Goal: Task Accomplishment & Management: Manage account settings

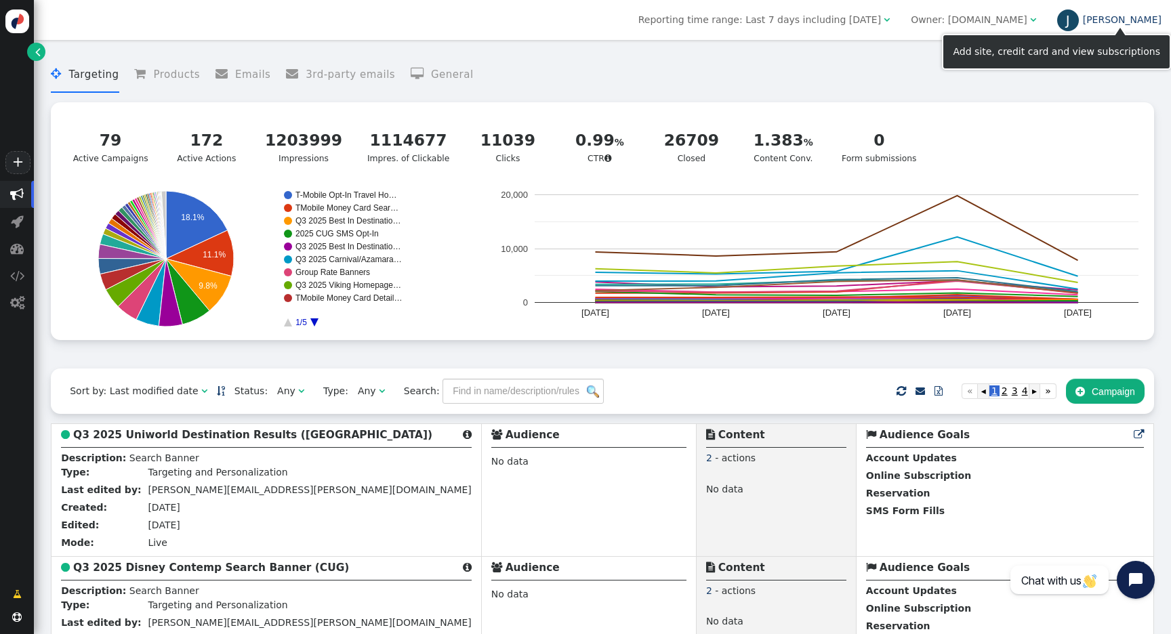
click at [1154, 18] on link "[PERSON_NAME]" at bounding box center [1109, 19] width 104 height 11
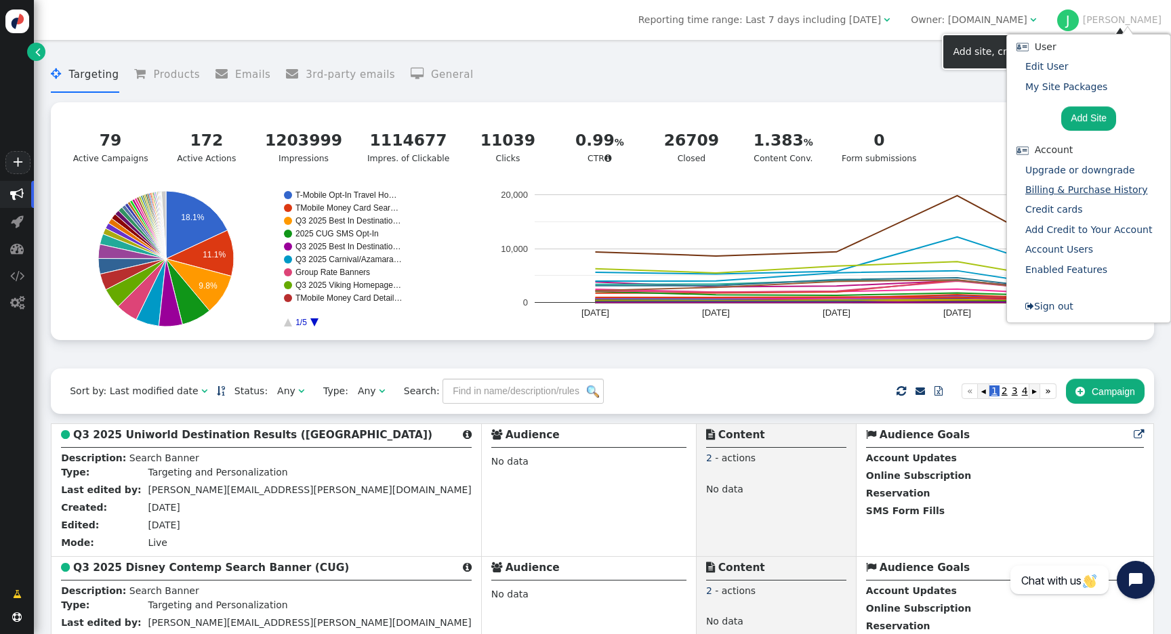
click at [1086, 190] on link "Billing & Purchase History" at bounding box center [1086, 189] width 123 height 11
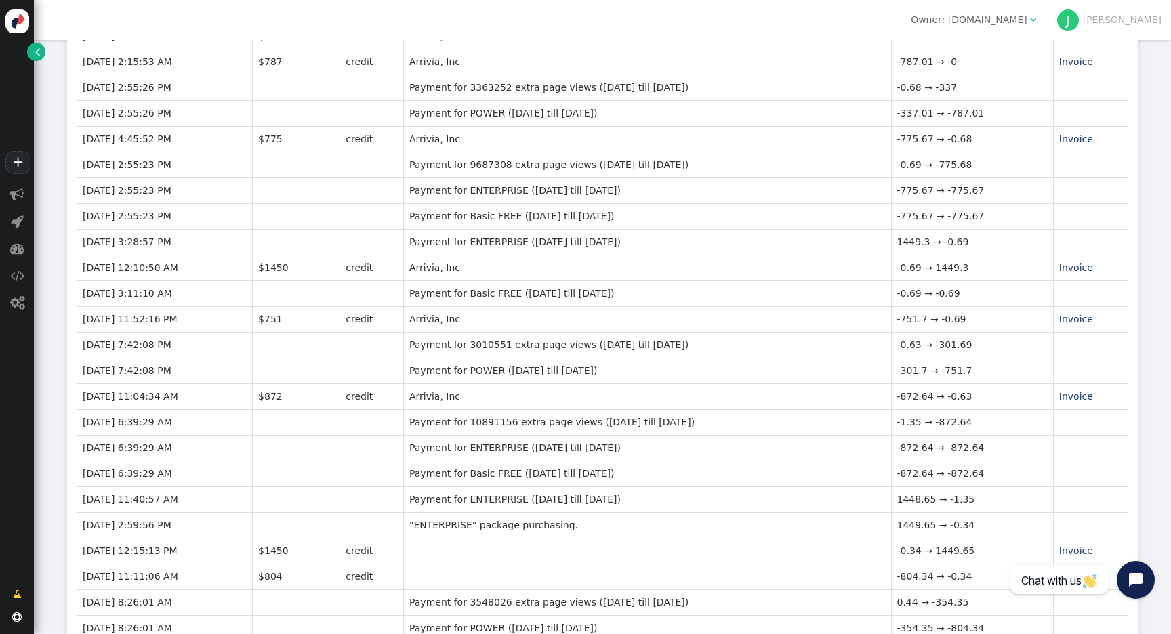
scroll to position [300, 0]
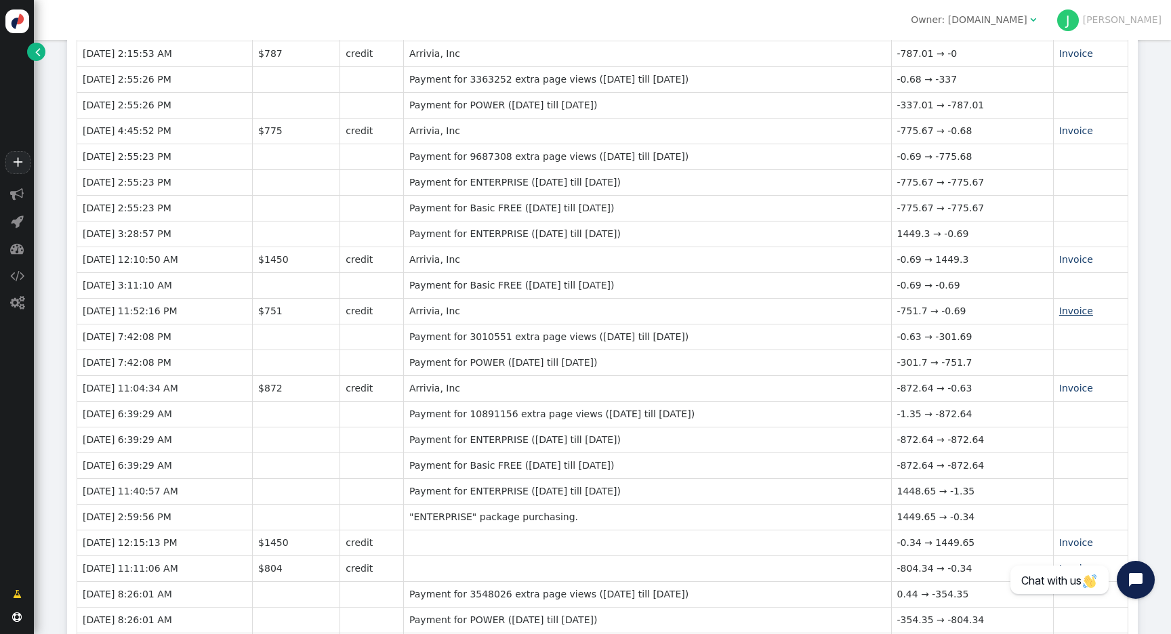
click at [1072, 306] on link "Invoice" at bounding box center [1076, 311] width 34 height 11
click at [1087, 272] on td "Invoice" at bounding box center [1090, 285] width 75 height 26
click at [1077, 254] on link "Invoice" at bounding box center [1076, 259] width 34 height 11
click at [1027, 16] on div "Owner: mustdotravels.com" at bounding box center [969, 20] width 117 height 14
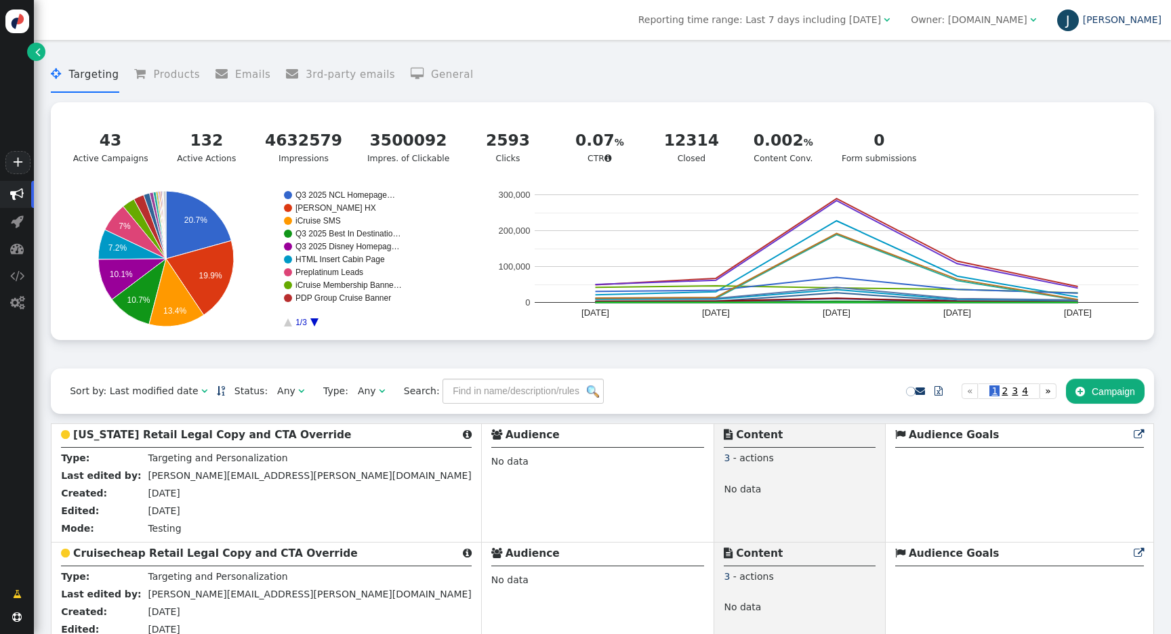
click at [1134, 18] on link "[PERSON_NAME]" at bounding box center [1109, 19] width 104 height 11
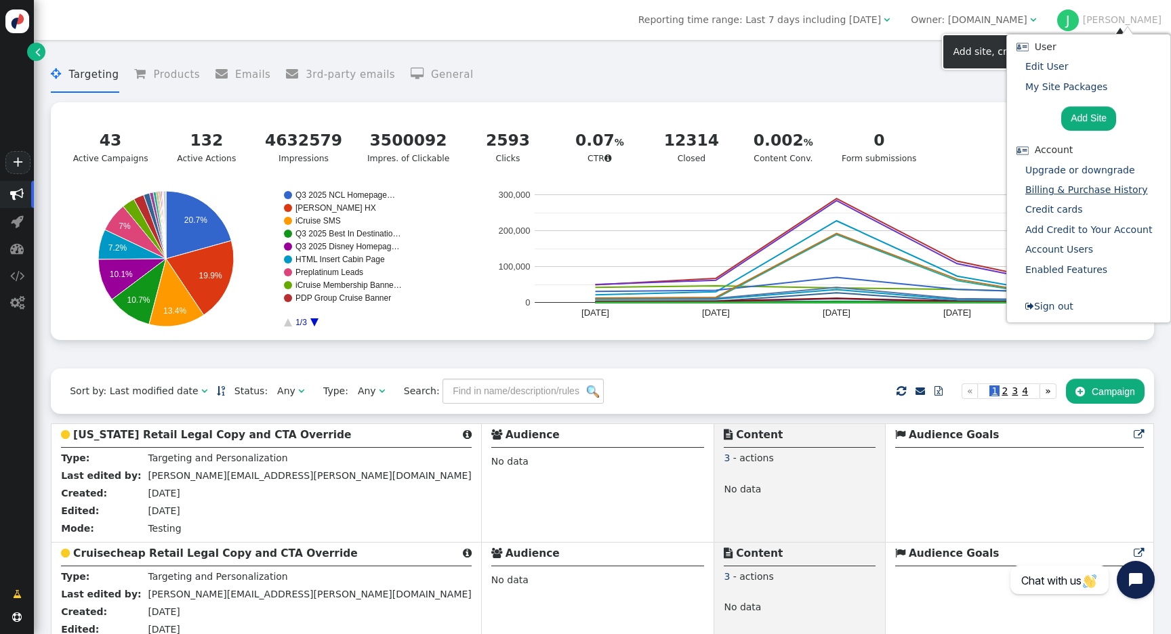
click at [1085, 189] on link "Billing & Purchase History" at bounding box center [1086, 189] width 123 height 11
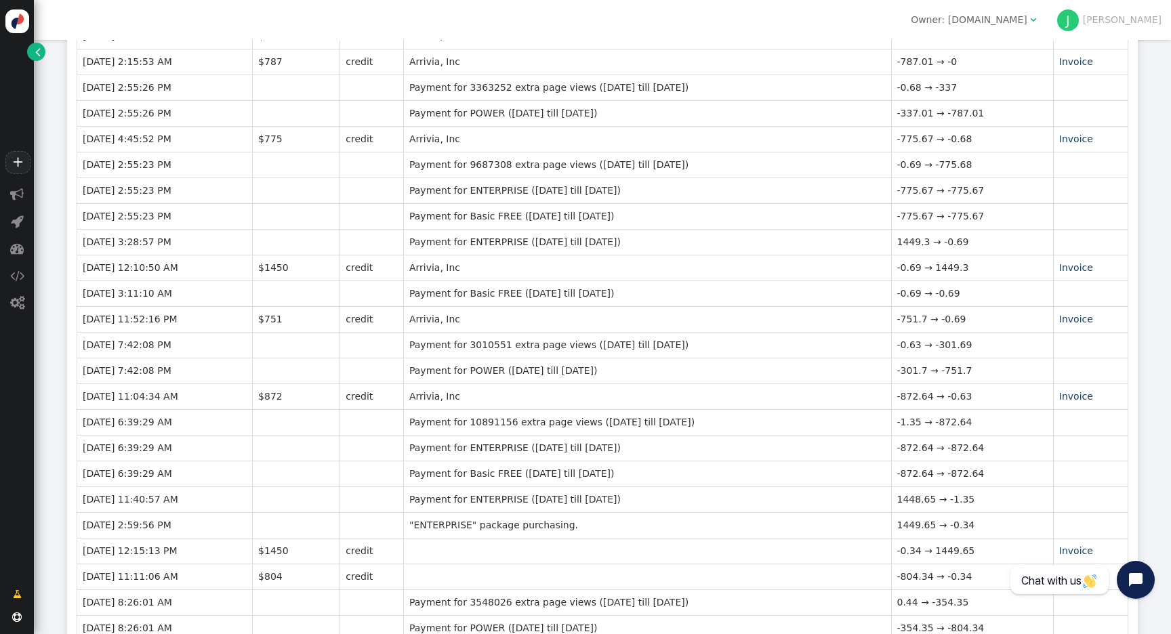
scroll to position [298, 0]
